Goal: Task Accomplishment & Management: Manage account settings

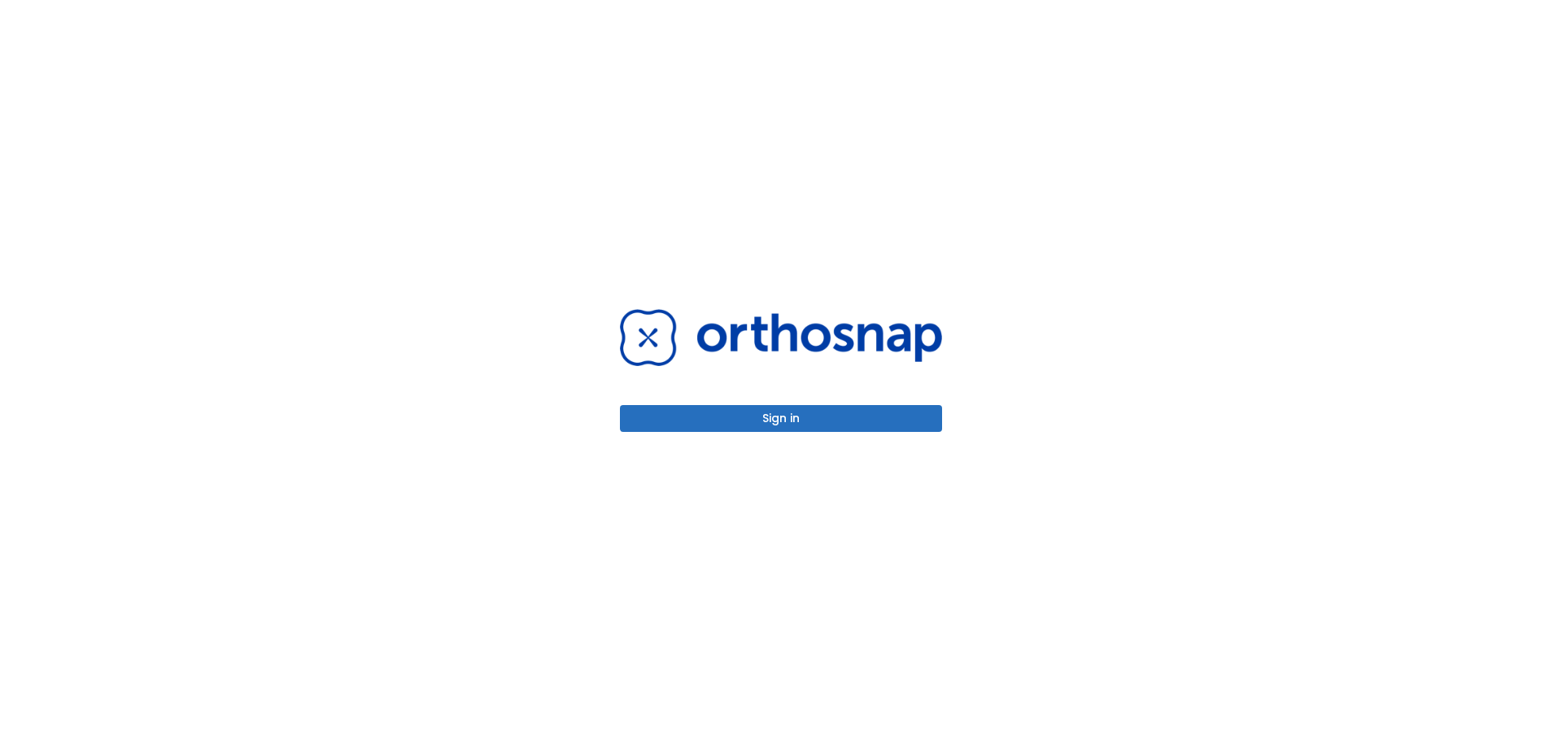
click at [824, 412] on button "Sign in" at bounding box center [781, 418] width 322 height 27
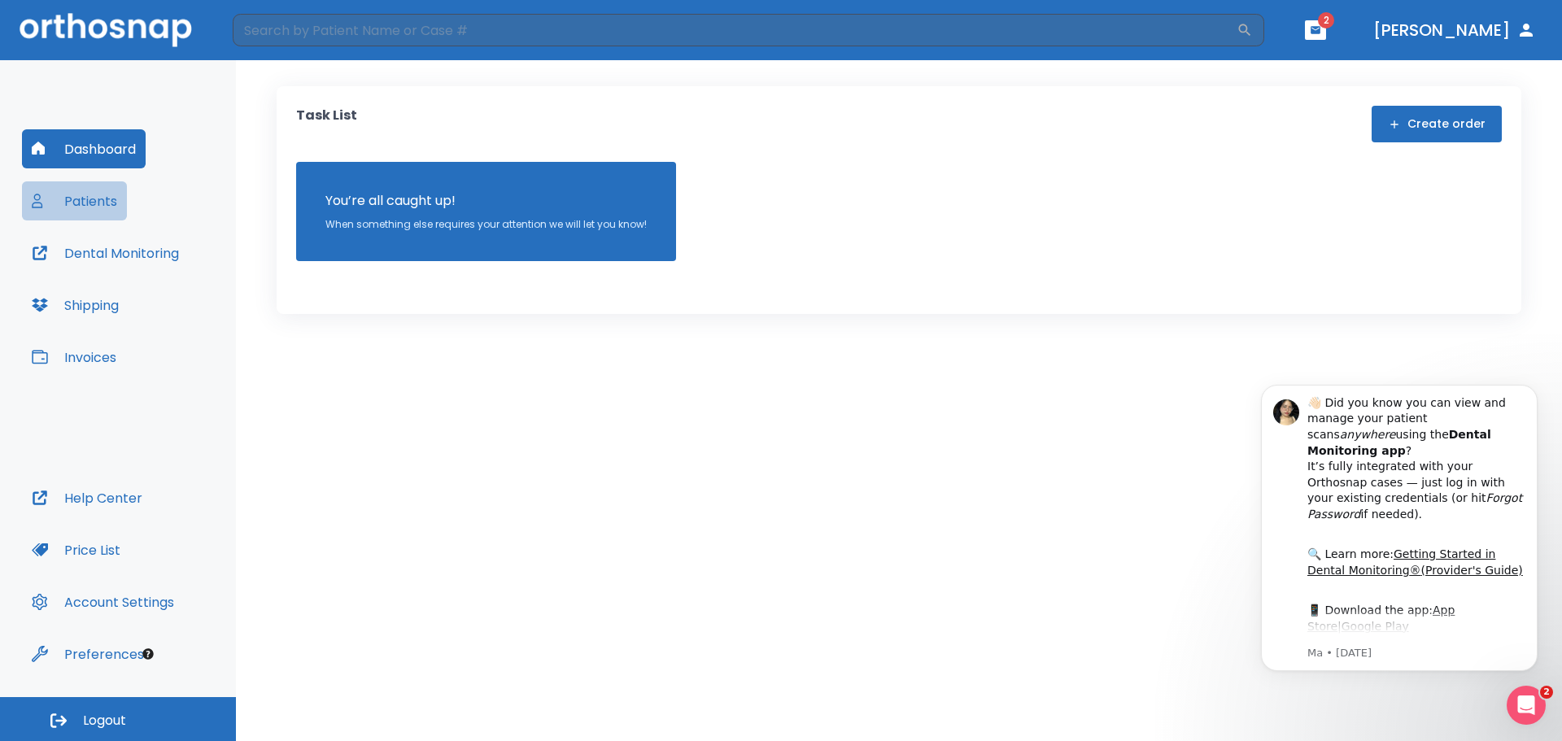
click at [117, 197] on button "Patients" at bounding box center [74, 200] width 105 height 39
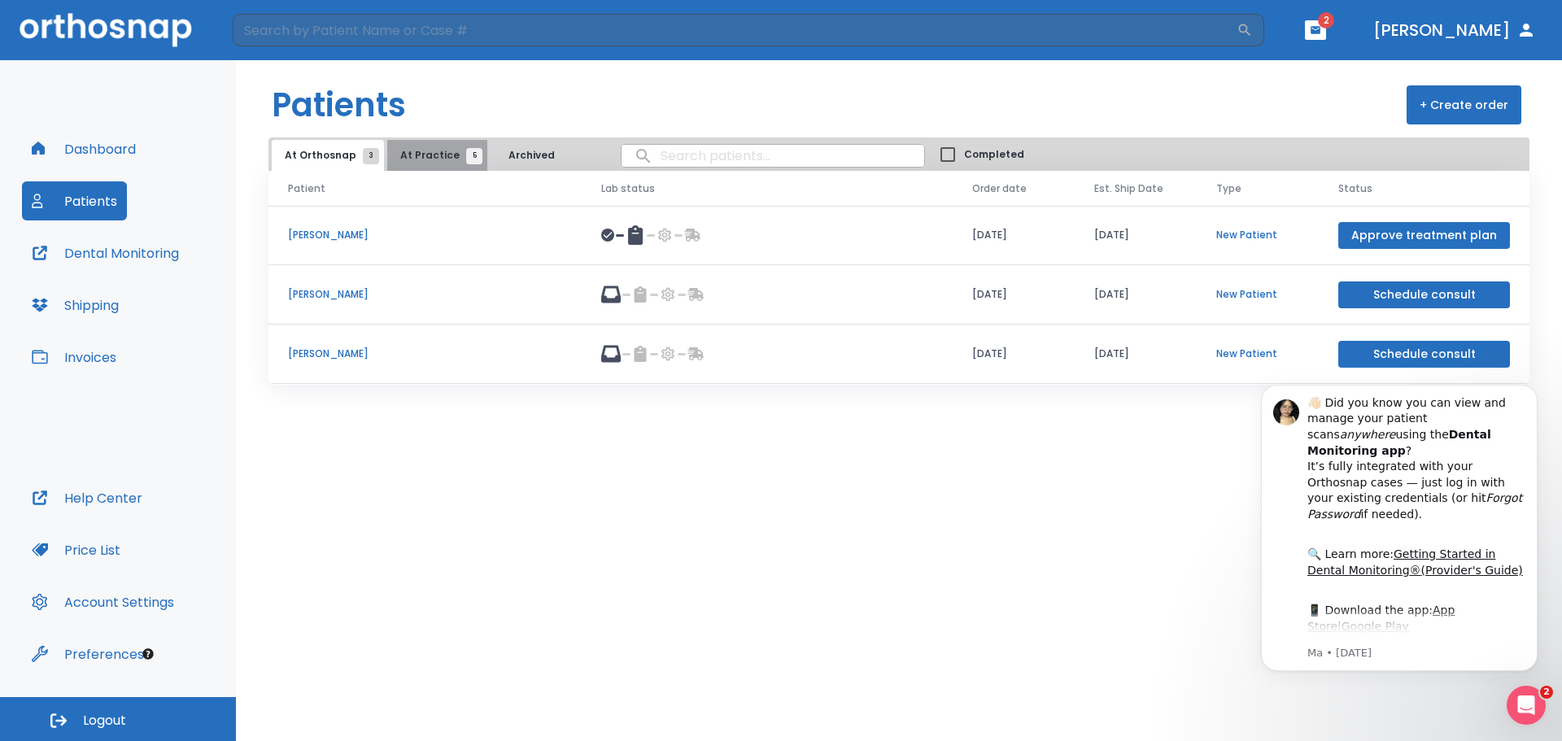
click at [445, 158] on span "At Practice 5" at bounding box center [437, 155] width 74 height 15
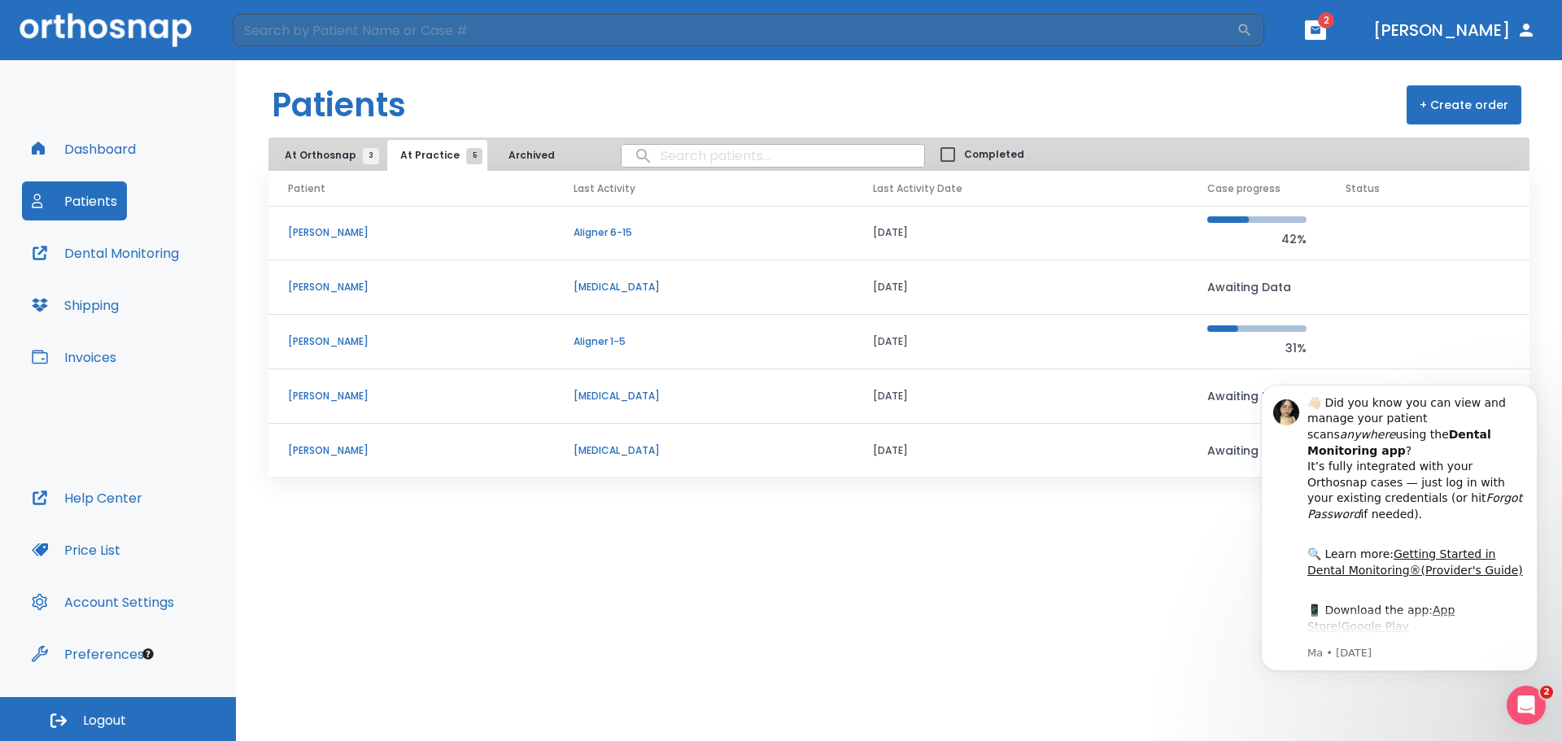
drag, startPoint x: 1168, startPoint y: 570, endPoint x: 1138, endPoint y: 585, distance: 34.2
click at [1168, 571] on div "Patients + Create order At Orthosnap 3 At Practice 5 Archived Completed Patient…" at bounding box center [899, 400] width 1326 height 681
click at [333, 228] on p "[PERSON_NAME]" at bounding box center [411, 232] width 247 height 15
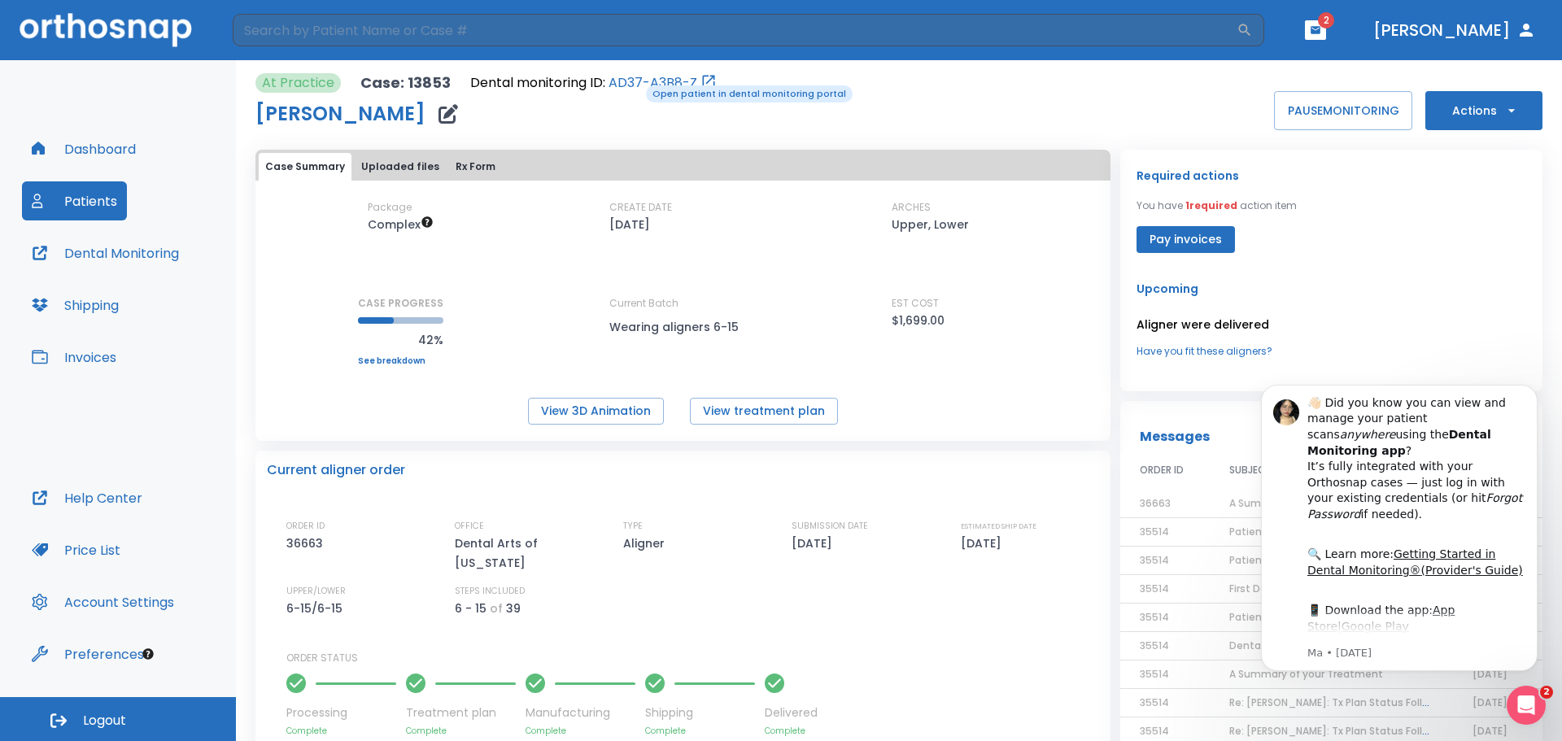
click at [635, 84] on link "AD37-A3B8-Z" at bounding box center [653, 83] width 89 height 20
click at [1532, 387] on icon "Dismiss notification" at bounding box center [1533, 389] width 9 height 9
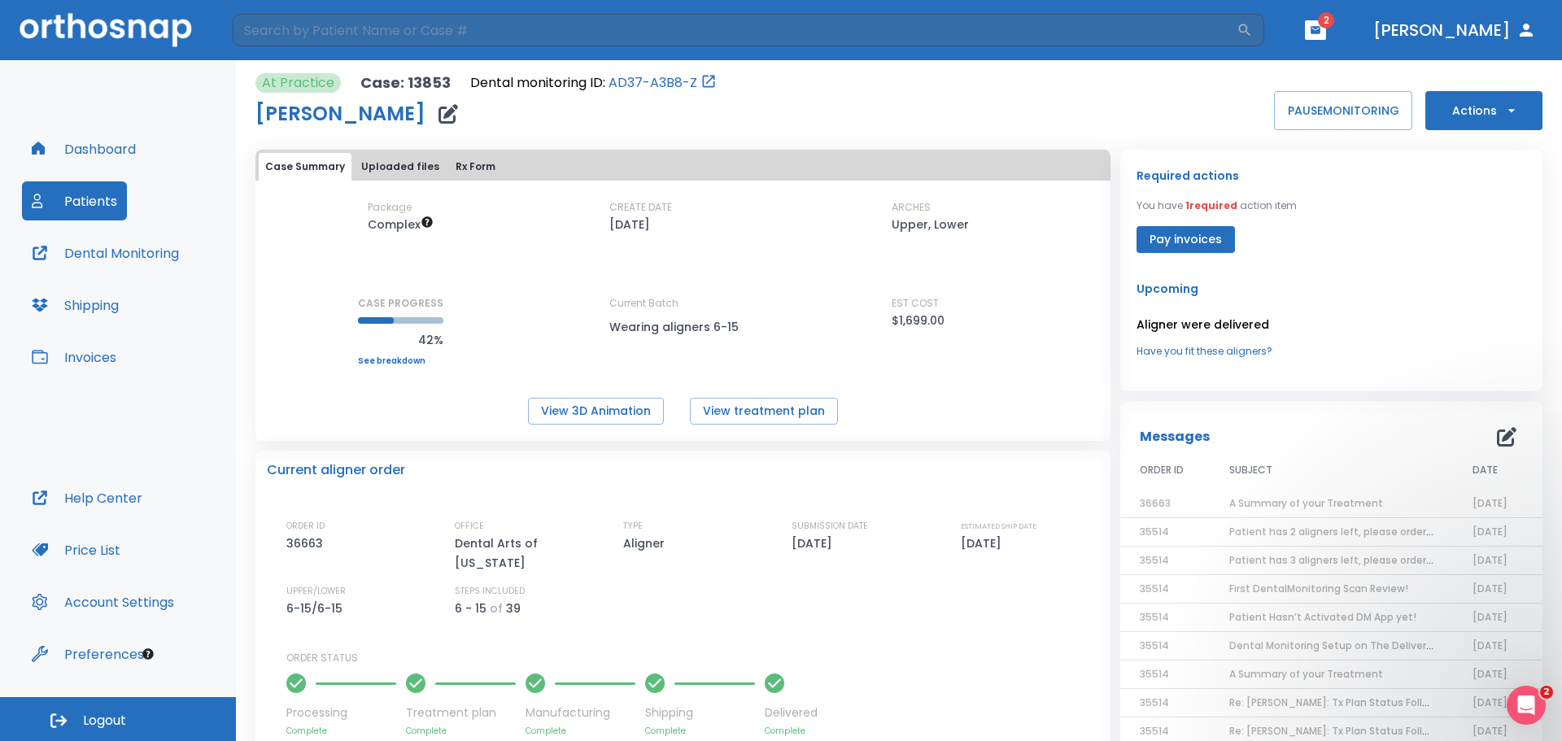
click at [164, 243] on button "Dental Monitoring" at bounding box center [105, 253] width 167 height 39
click at [112, 259] on button "Dental Monitoring" at bounding box center [105, 253] width 167 height 39
click at [95, 149] on button "Dashboard" at bounding box center [84, 148] width 124 height 39
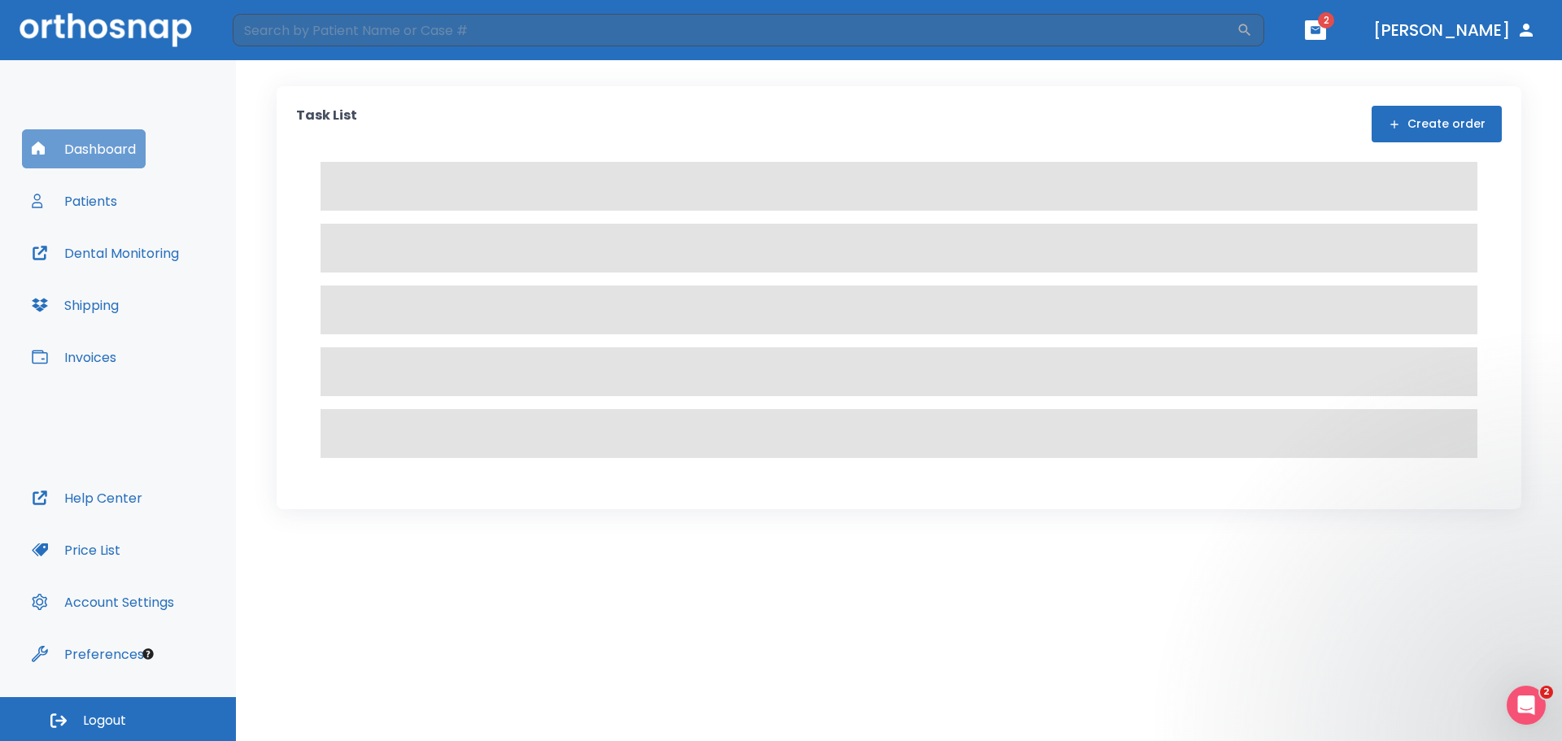
click at [90, 147] on button "Dashboard" at bounding box center [84, 148] width 124 height 39
click at [130, 133] on button "Dashboard" at bounding box center [84, 148] width 124 height 39
click at [75, 195] on button "Patients" at bounding box center [74, 200] width 105 height 39
